Goal: Information Seeking & Learning: Learn about a topic

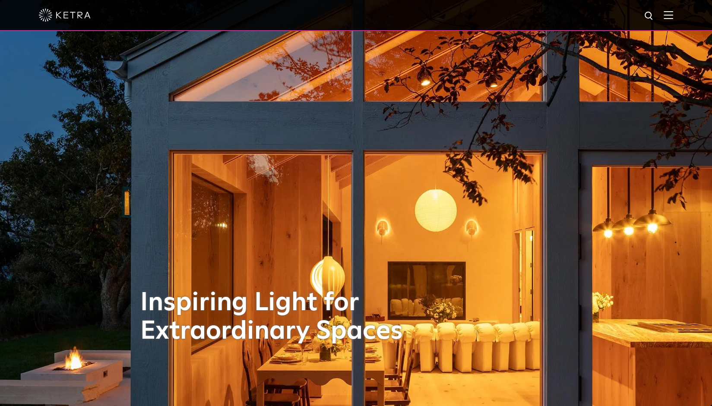
click at [673, 18] on img at bounding box center [669, 15] width 10 height 8
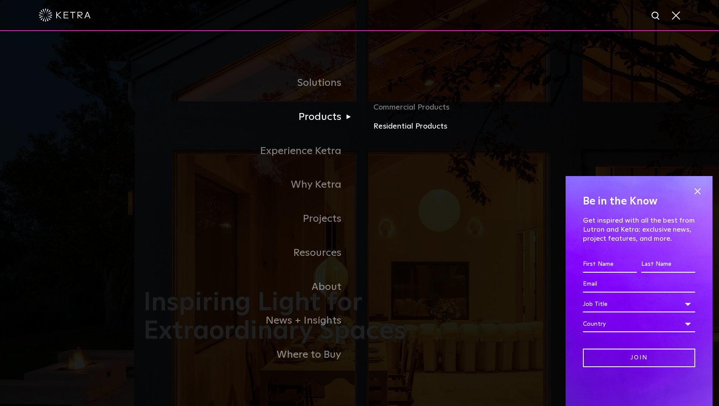
click at [405, 128] on link "Residential Products" at bounding box center [474, 127] width 202 height 13
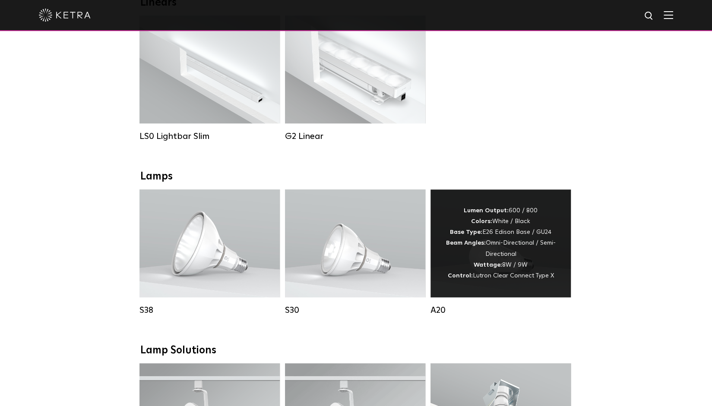
scroll to position [350, 0]
click at [494, 233] on div "Lumen Output: 600 / 800 Colors: White / Black Base Type: E26 Edison Base / GU24…" at bounding box center [501, 243] width 114 height 76
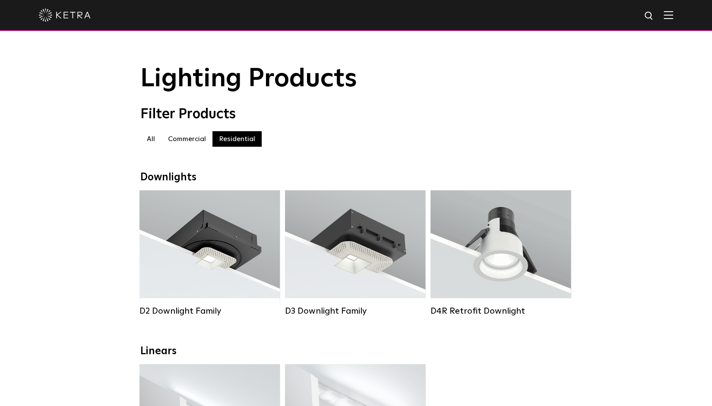
scroll to position [1, 0]
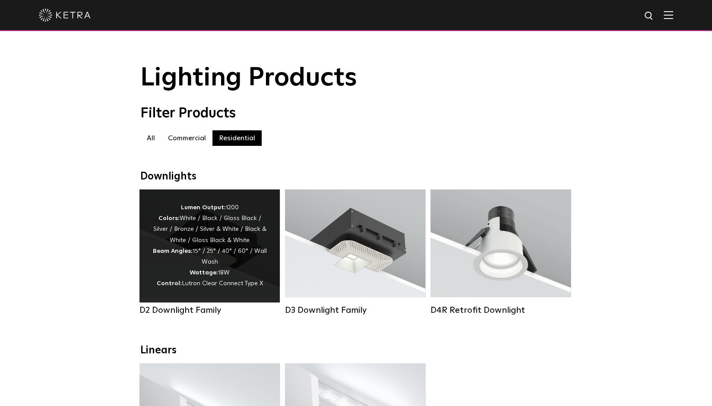
click at [247, 231] on div "Lumen Output: 1200 Colors: White / Black / Gloss Black / Silver / Bronze / Silv…" at bounding box center [209, 246] width 114 height 87
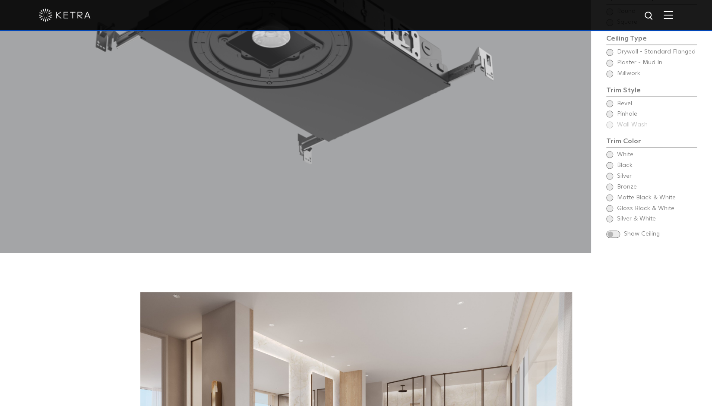
scroll to position [874, 0]
